Goal: Find specific page/section: Find specific page/section

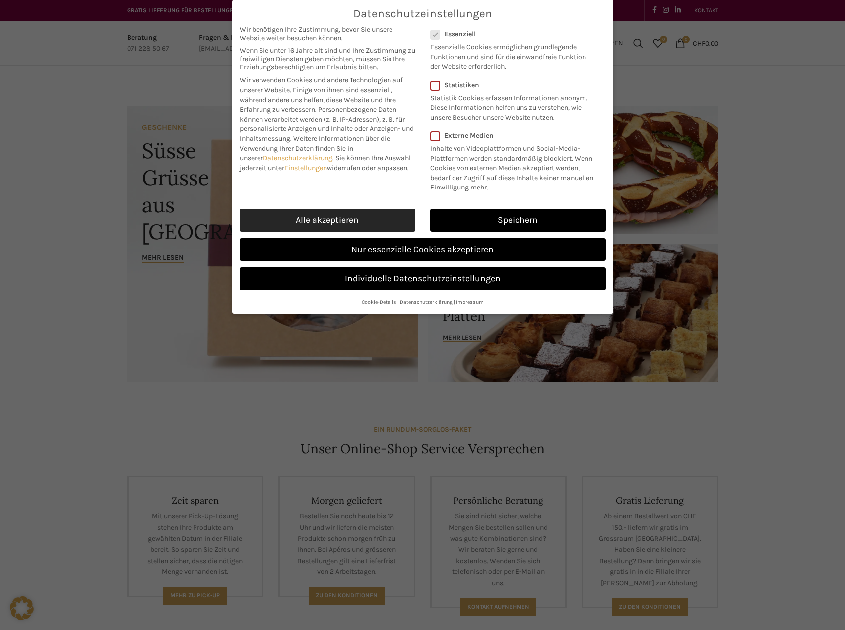
click at [348, 209] on link "Alle akzeptieren" at bounding box center [328, 220] width 176 height 23
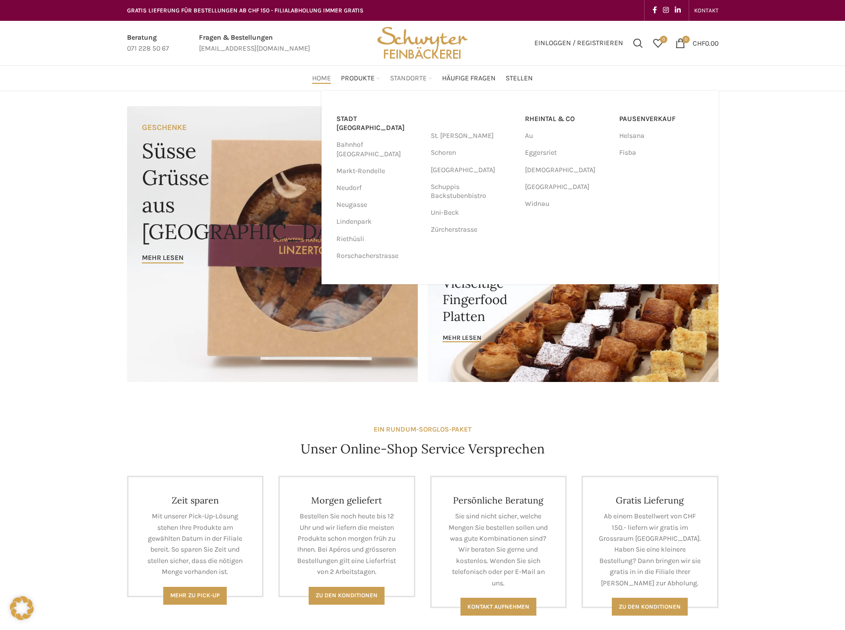
click at [408, 77] on span "Standorte" at bounding box center [408, 78] width 37 height 9
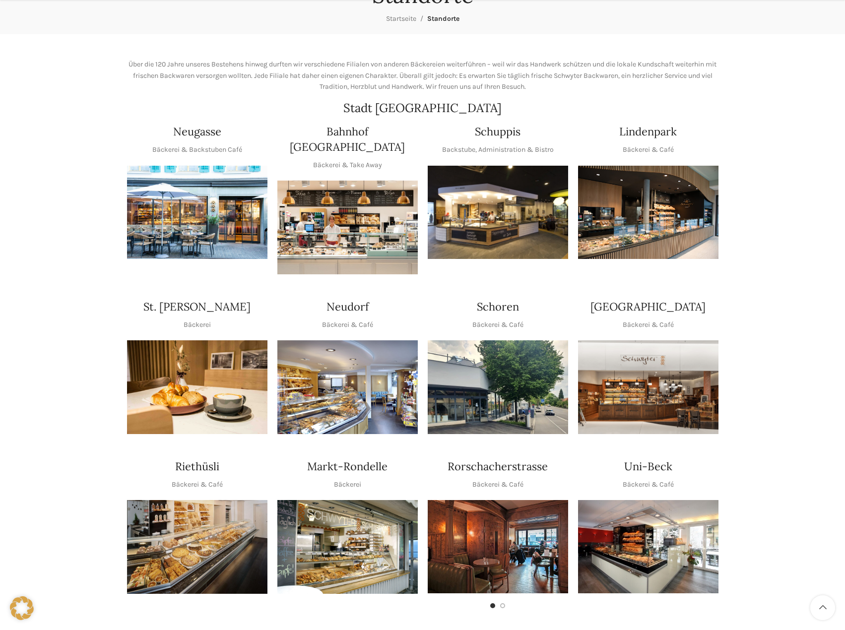
scroll to position [139, 0]
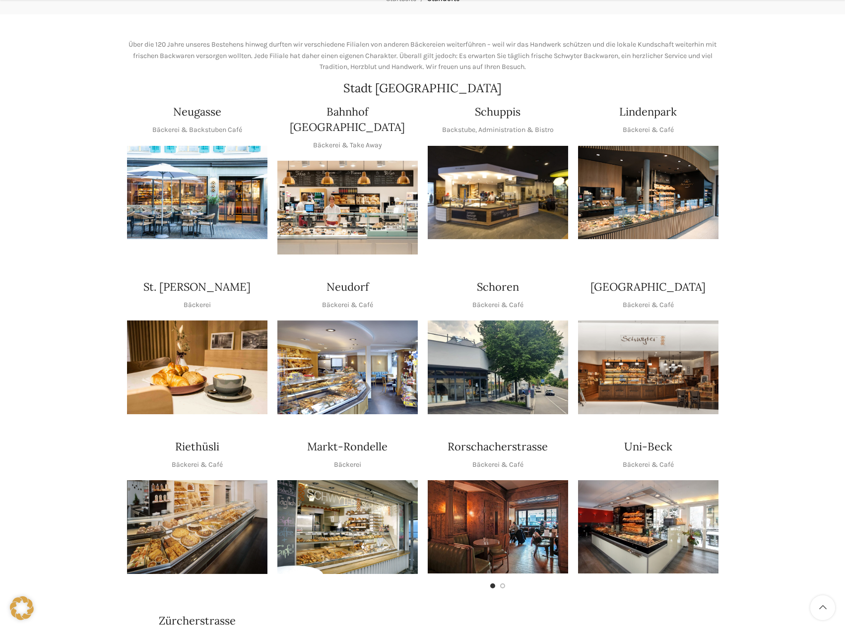
click at [501, 172] on img "1 / 1" at bounding box center [498, 193] width 140 height 94
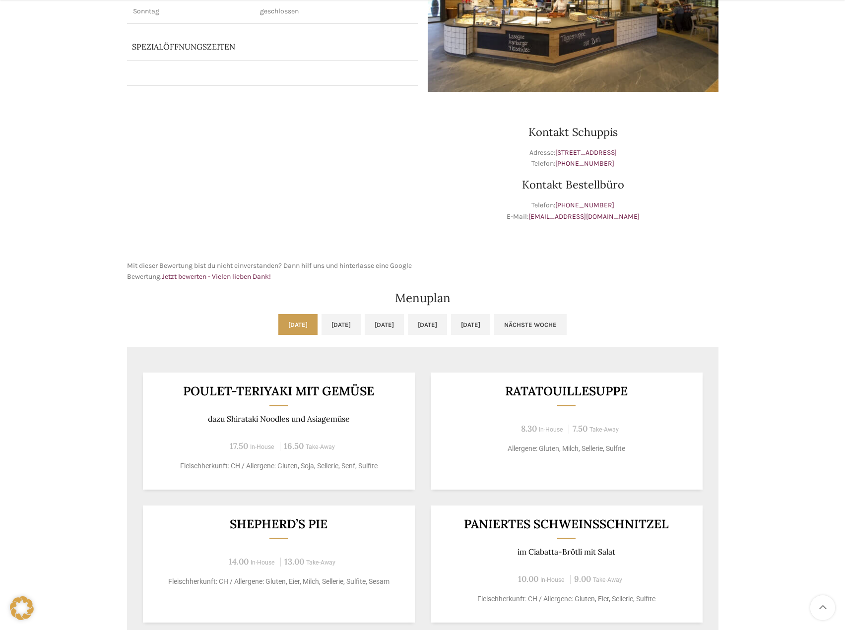
scroll to position [318, 0]
